Goal: Task Accomplishment & Management: Use online tool/utility

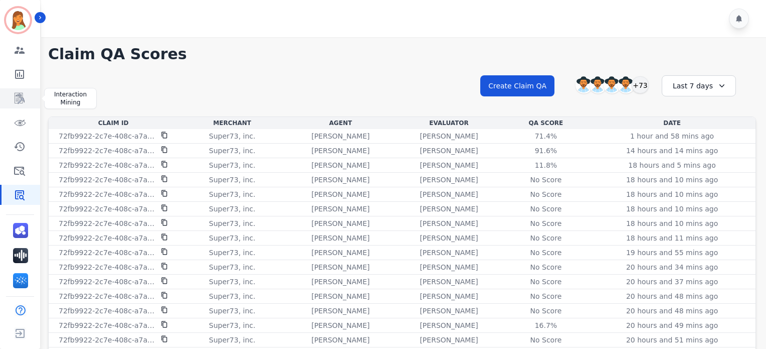
click at [22, 92] on icon "Sidebar" at bounding box center [20, 98] width 12 height 12
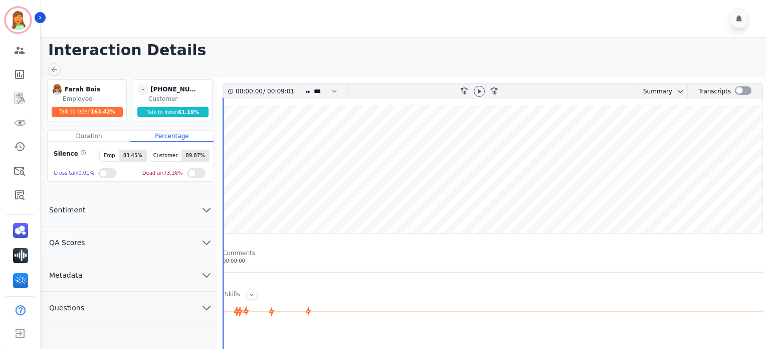
click at [100, 281] on button "Metadata" at bounding box center [129, 275] width 176 height 33
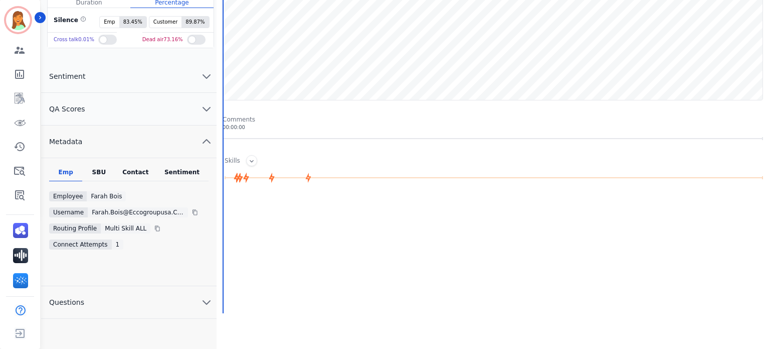
click at [133, 168] on div "Contact" at bounding box center [136, 174] width 40 height 13
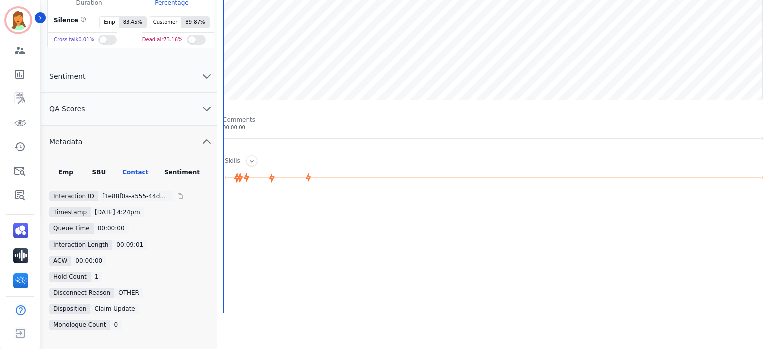
scroll to position [0, 0]
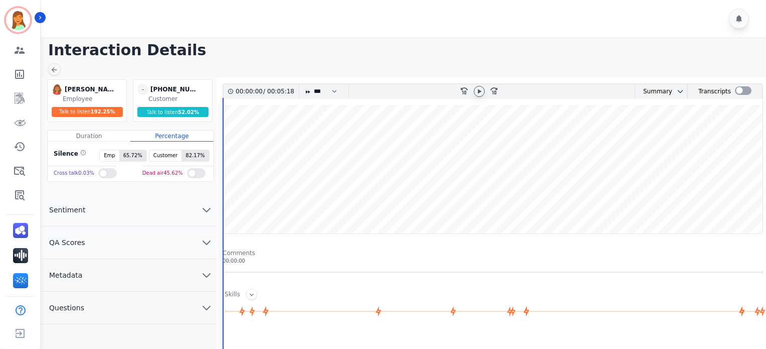
click at [476, 91] on icon at bounding box center [480, 91] width 8 height 8
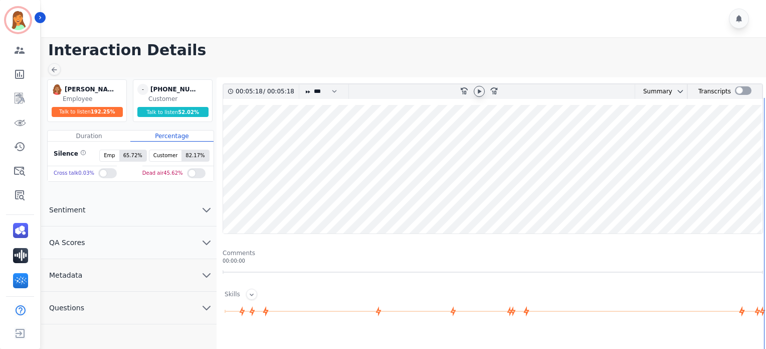
drag, startPoint x: 255, startPoint y: 26, endPoint x: 318, endPoint y: 0, distance: 68.2
click at [261, 24] on div at bounding box center [405, 18] width 728 height 37
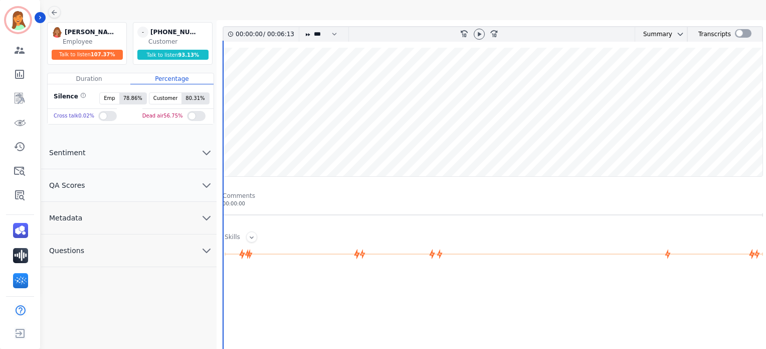
drag, startPoint x: 743, startPoint y: 32, endPoint x: 736, endPoint y: 55, distance: 23.5
click at [743, 33] on div at bounding box center [743, 33] width 17 height 9
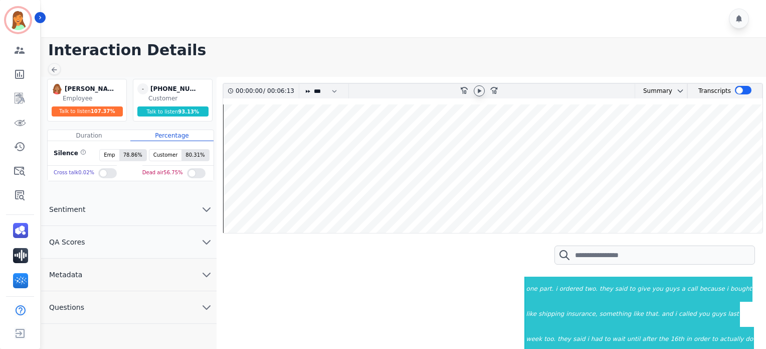
click at [479, 92] on icon at bounding box center [480, 91] width 8 height 8
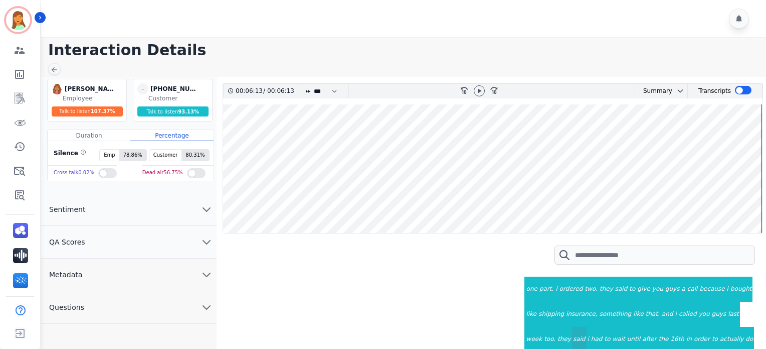
scroll to position [110, 0]
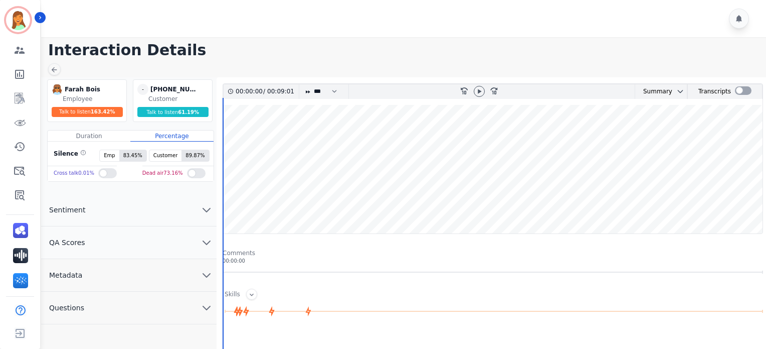
click at [358, 45] on h1 "Interaction Details" at bounding box center [407, 50] width 718 height 18
click at [318, 30] on div at bounding box center [405, 18] width 728 height 37
drag, startPoint x: 334, startPoint y: 45, endPoint x: 383, endPoint y: 1, distance: 66.4
click at [334, 45] on h1 "Interaction Details" at bounding box center [407, 50] width 718 height 18
click at [478, 90] on icon at bounding box center [480, 91] width 8 height 8
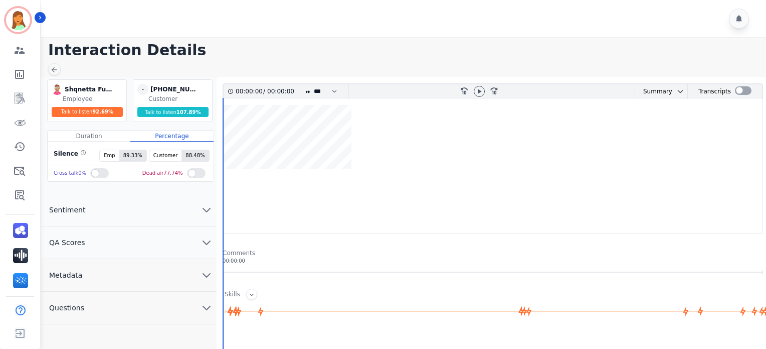
drag, startPoint x: 315, startPoint y: 200, endPoint x: 321, endPoint y: 196, distance: 7.2
click at [315, 200] on div at bounding box center [493, 169] width 540 height 128
click at [311, 58] on h1 "Interaction Details" at bounding box center [407, 50] width 718 height 18
click at [477, 91] on icon at bounding box center [480, 91] width 8 height 8
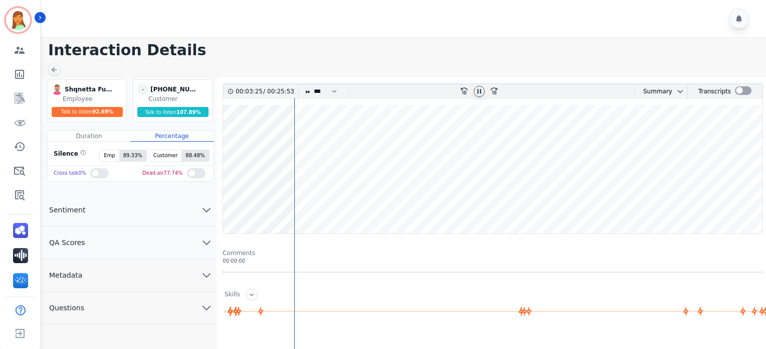
click at [345, 212] on wave at bounding box center [493, 169] width 540 height 128
click at [397, 204] on wave at bounding box center [493, 169] width 540 height 128
drag, startPoint x: 277, startPoint y: 50, endPoint x: 320, endPoint y: 93, distance: 60.7
click at [279, 51] on h1 "Interaction Details" at bounding box center [407, 50] width 718 height 18
click at [510, 207] on wave at bounding box center [493, 169] width 540 height 128
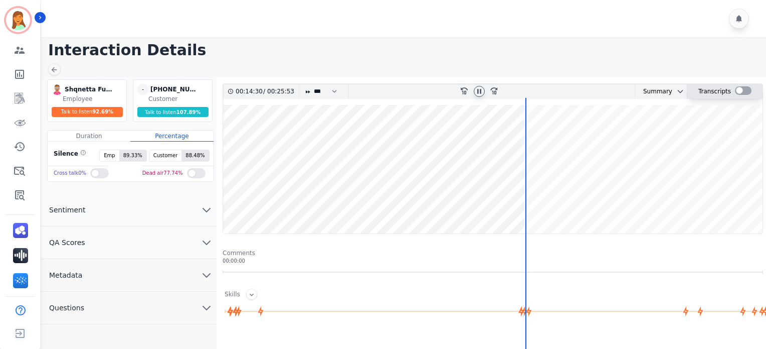
click at [738, 93] on div at bounding box center [743, 90] width 17 height 9
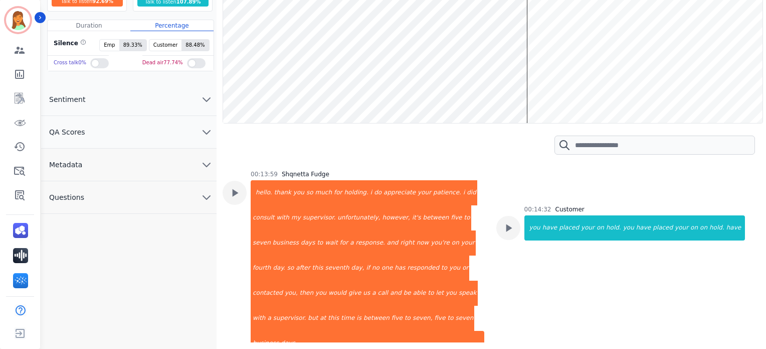
scroll to position [1405, 0]
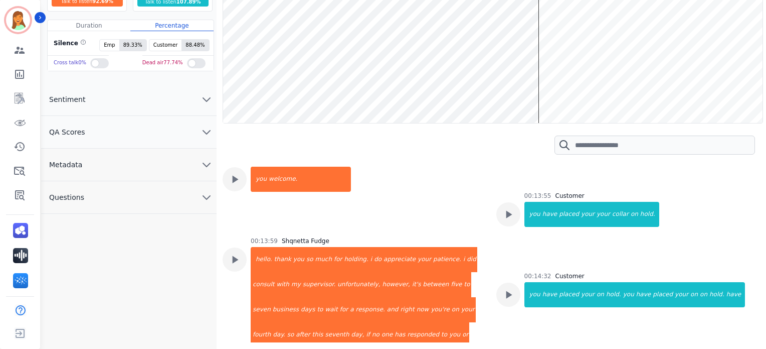
click at [641, 94] on wave at bounding box center [493, 58] width 540 height 128
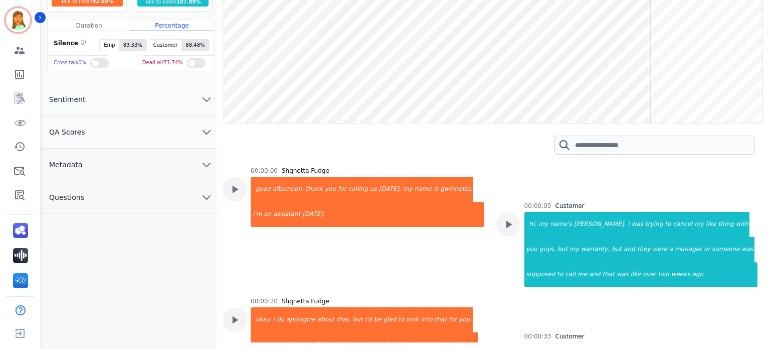
scroll to position [1122, 0]
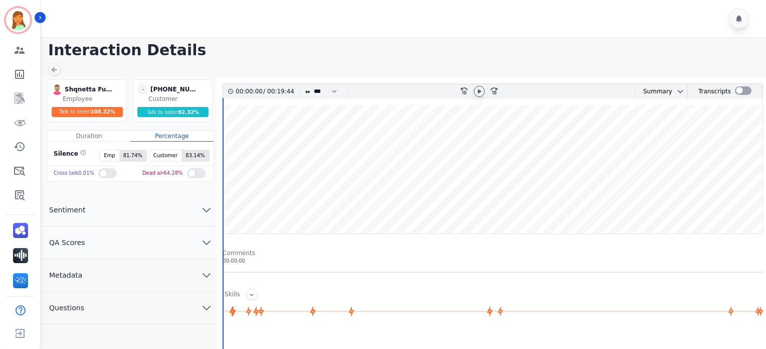
click at [483, 93] on icon at bounding box center [480, 91] width 8 height 8
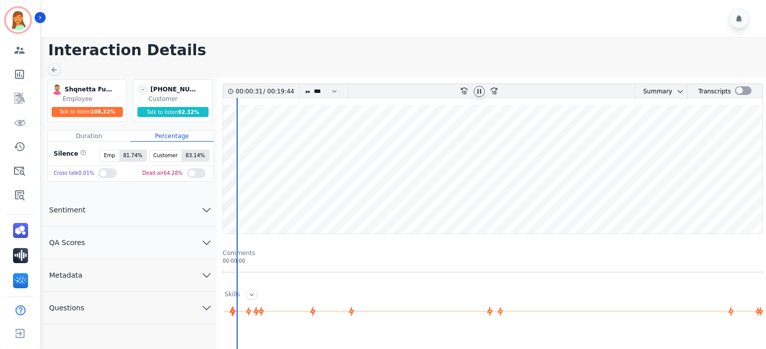
drag, startPoint x: 314, startPoint y: 51, endPoint x: 391, endPoint y: 62, distance: 77.5
click at [317, 52] on h1 "Interaction Details" at bounding box center [407, 50] width 718 height 18
click at [482, 87] on icon at bounding box center [480, 91] width 8 height 8
drag, startPoint x: 281, startPoint y: 51, endPoint x: 329, endPoint y: 63, distance: 49.6
click at [289, 51] on h1 "Interaction Details" at bounding box center [407, 50] width 718 height 18
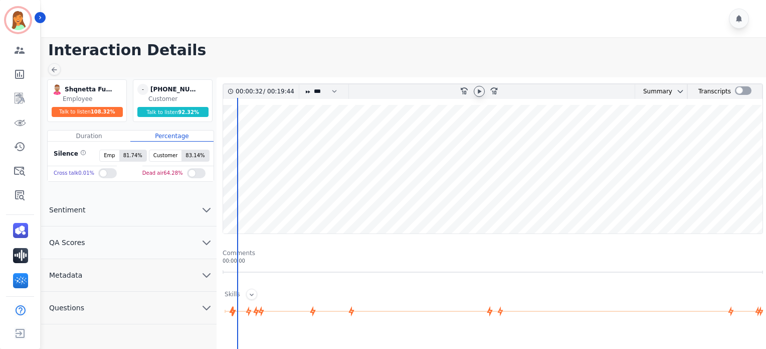
click at [480, 91] on icon at bounding box center [480, 91] width 4 height 5
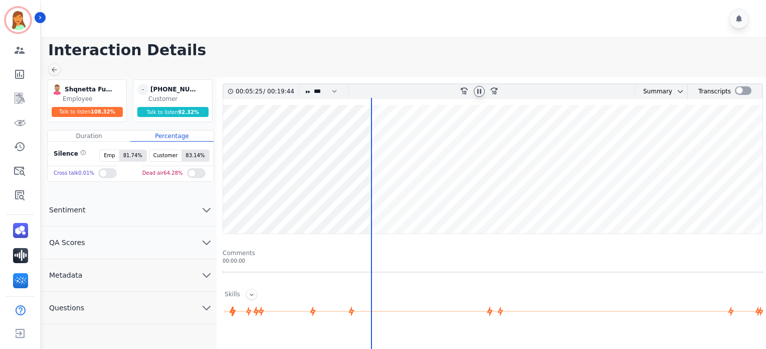
click at [388, 203] on wave at bounding box center [493, 169] width 540 height 128
click at [480, 208] on wave at bounding box center [493, 169] width 540 height 128
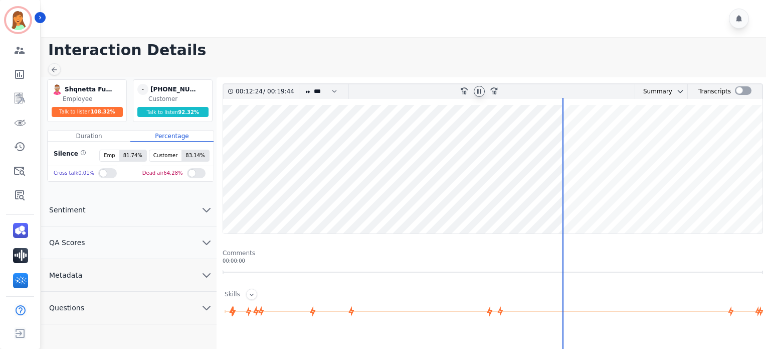
click at [532, 206] on wave at bounding box center [493, 169] width 540 height 128
click at [737, 92] on div at bounding box center [743, 90] width 17 height 9
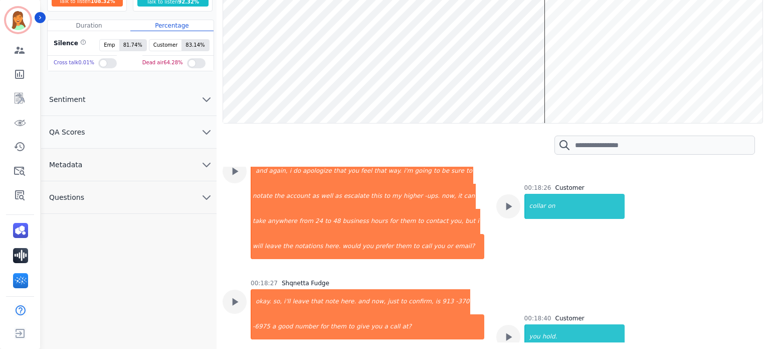
scroll to position [3812, 0]
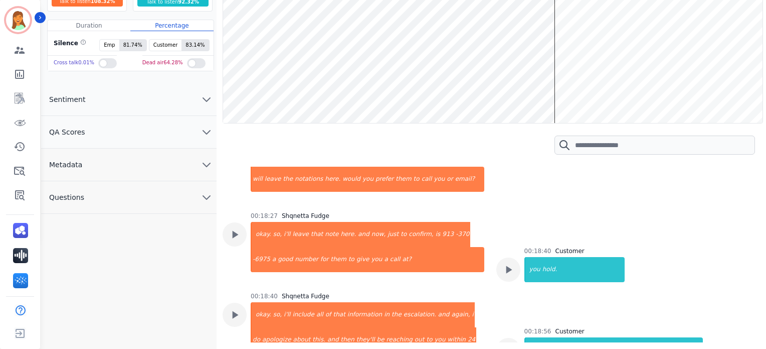
click at [632, 90] on wave at bounding box center [493, 58] width 540 height 128
click at [634, 92] on wave at bounding box center [493, 58] width 540 height 128
click at [634, 123] on wave at bounding box center [493, 58] width 540 height 128
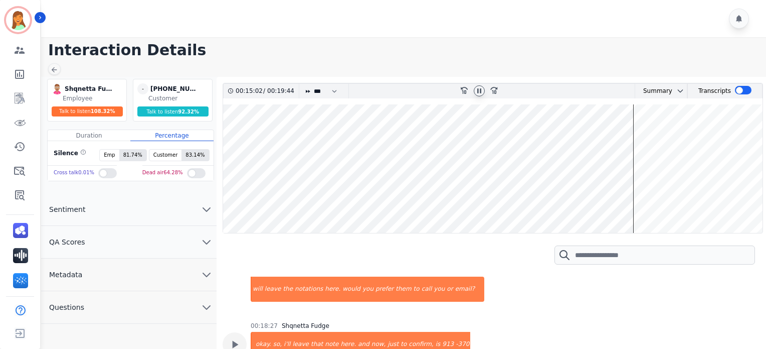
click at [634, 200] on wave at bounding box center [493, 168] width 540 height 128
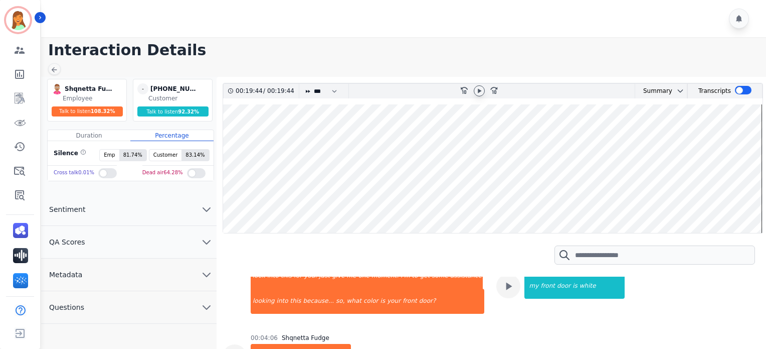
drag, startPoint x: 295, startPoint y: 288, endPoint x: 296, endPoint y: 281, distance: 7.6
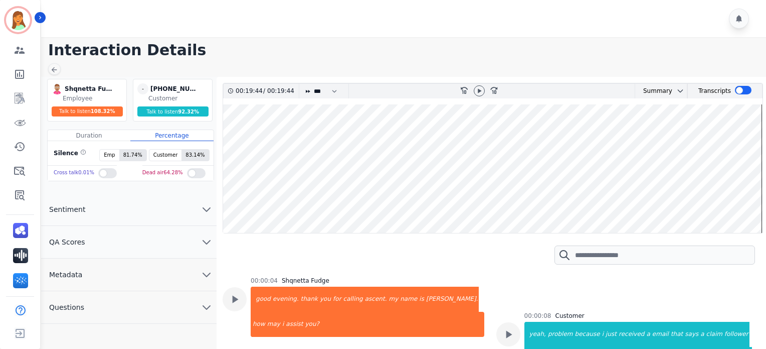
scroll to position [1553, 0]
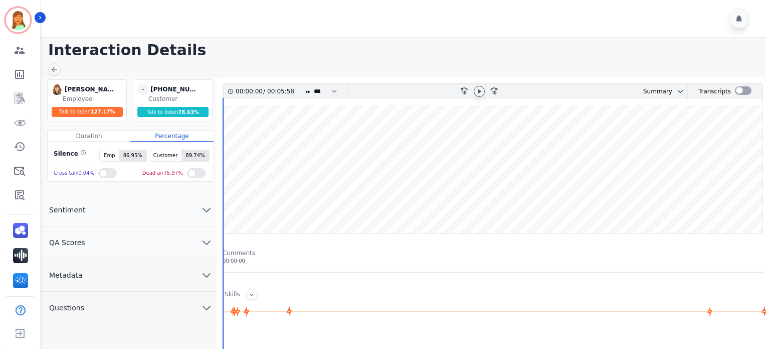
click at [478, 92] on icon at bounding box center [480, 91] width 4 height 5
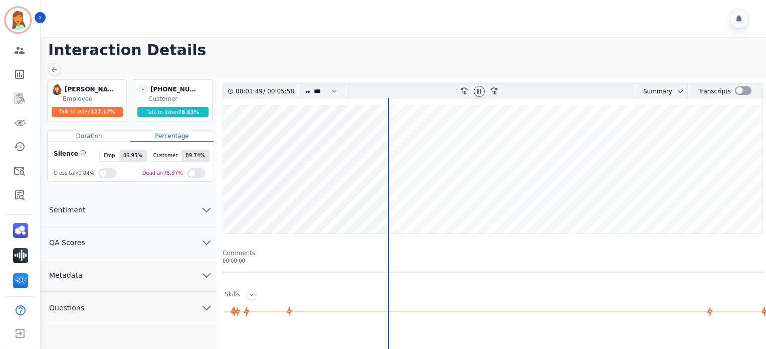
click at [585, 201] on wave at bounding box center [493, 169] width 540 height 128
click at [686, 212] on wave at bounding box center [493, 169] width 540 height 128
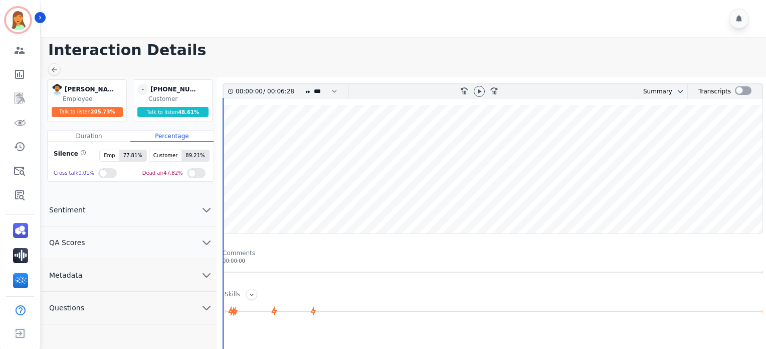
click at [477, 85] on div at bounding box center [479, 91] width 15 height 15
click at [480, 90] on icon at bounding box center [480, 91] width 4 height 5
drag, startPoint x: 289, startPoint y: 44, endPoint x: 298, endPoint y: 44, distance: 9.5
click at [289, 44] on h1 "Interaction Details" at bounding box center [407, 50] width 718 height 18
click at [479, 90] on icon at bounding box center [480, 91] width 4 height 5
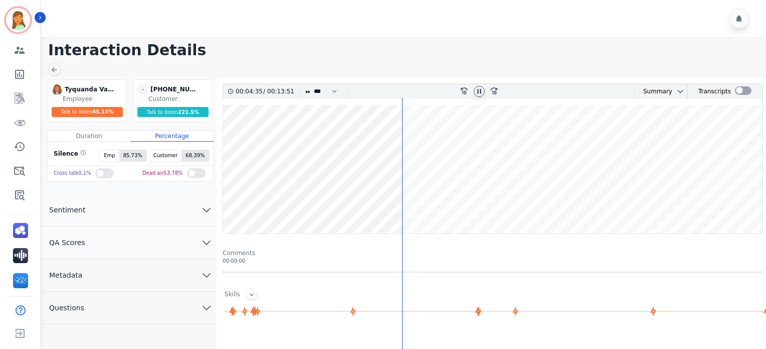
drag, startPoint x: 253, startPoint y: 36, endPoint x: 511, endPoint y: 214, distance: 313.5
click at [253, 37] on div "Interaction Details Tyquanda Vasque Tyquanda Vasque Employee Talk to listen 45.…" at bounding box center [402, 270] width 728 height 540
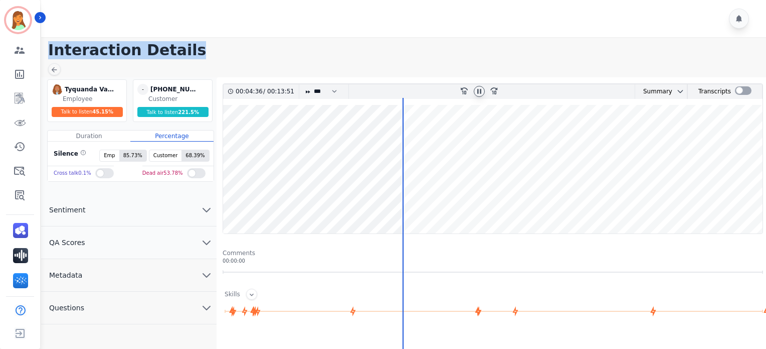
click at [423, 206] on wave at bounding box center [493, 169] width 540 height 128
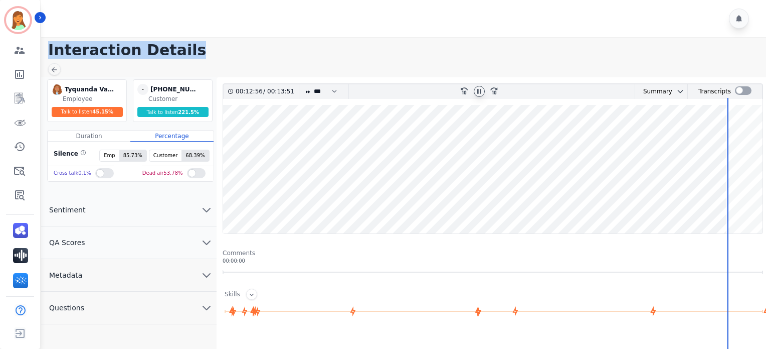
click at [360, 59] on main "Interaction Details Tyquanda Vasque Tyquanda Vasque Employee Talk to listen 45.…" at bounding box center [402, 307] width 728 height 540
